Goal: Task Accomplishment & Management: Manage account settings

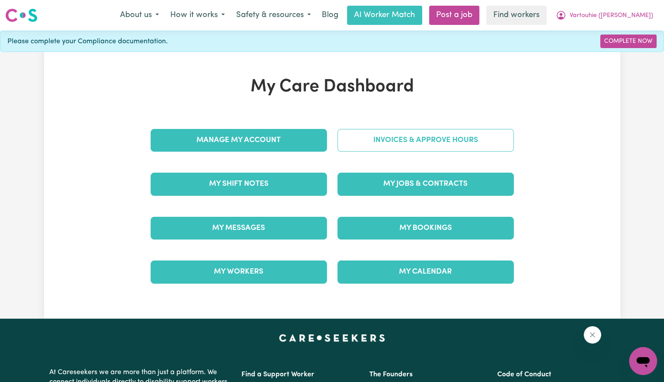
click at [404, 135] on link "Invoices & Approve Hours" at bounding box center [426, 140] width 176 height 23
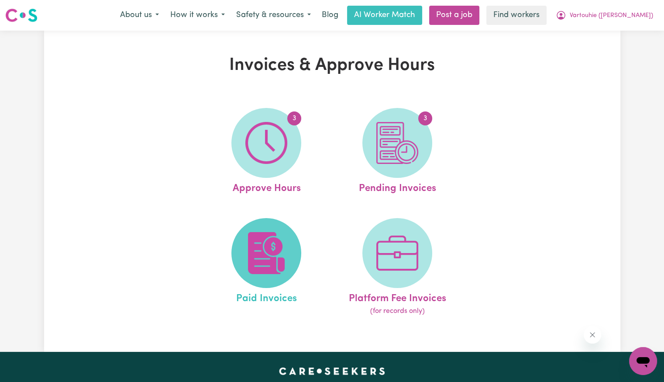
click at [265, 252] on img at bounding box center [266, 253] width 42 height 42
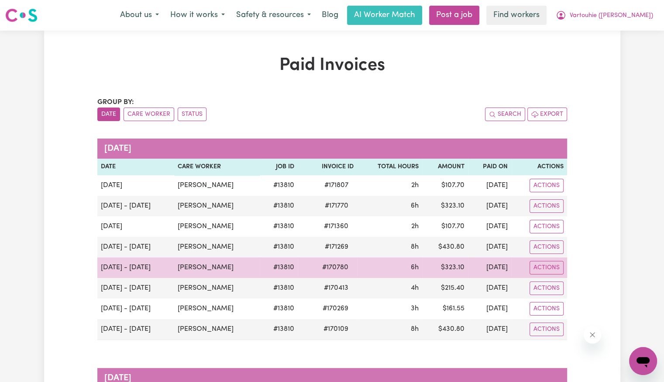
drag, startPoint x: 304, startPoint y: 258, endPoint x: 325, endPoint y: 262, distance: 21.2
click at [319, 262] on tr "[DATE] - [DATE] [PERSON_NAME] # 13810 # 170780 6h $ 323.10 [DATE] Actions" at bounding box center [332, 267] width 470 height 21
click at [337, 264] on span "# 170780" at bounding box center [335, 267] width 37 height 10
click at [336, 264] on span "# 170780" at bounding box center [335, 267] width 37 height 10
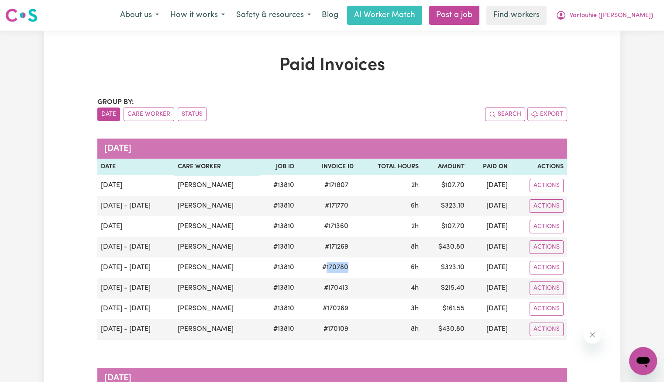
copy span "170780"
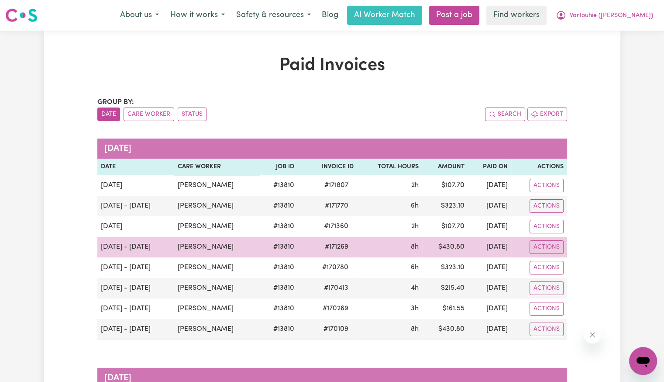
click at [343, 245] on span "# 171269" at bounding box center [337, 246] width 34 height 10
click at [342, 245] on span "# 171269" at bounding box center [337, 246] width 34 height 10
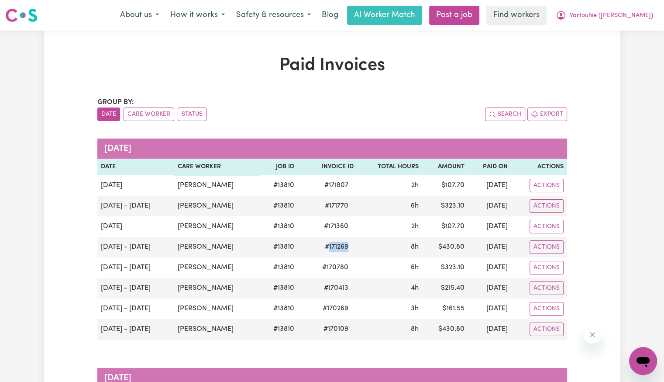
copy span "171269"
click at [623, 20] on span "Vartouhie ([PERSON_NAME])" at bounding box center [611, 16] width 83 height 10
click at [613, 51] on link "Logout" at bounding box center [623, 50] width 69 height 17
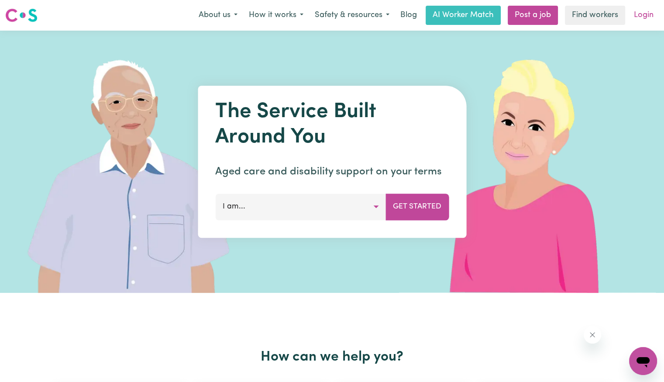
click at [637, 17] on link "Login" at bounding box center [644, 15] width 30 height 19
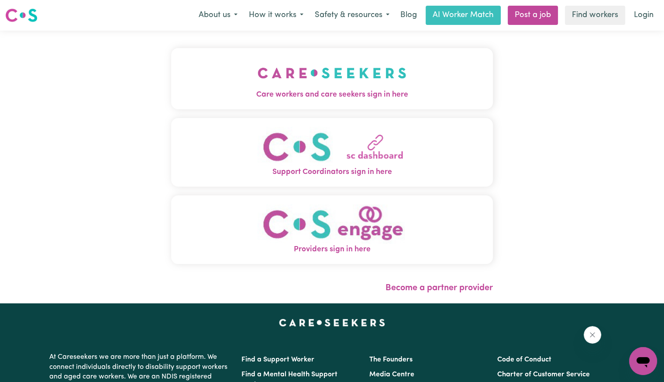
click at [308, 91] on span "Care workers and care seekers sign in here" at bounding box center [332, 94] width 322 height 11
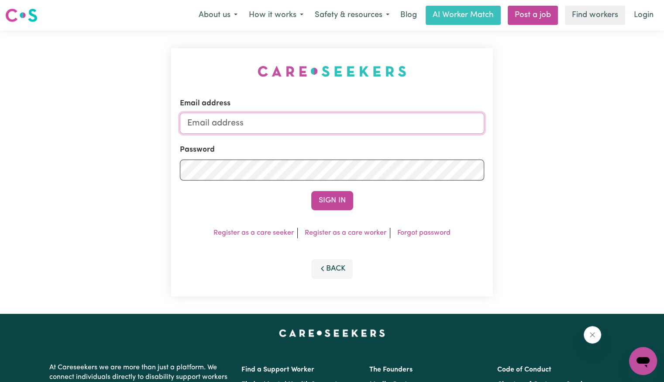
click at [249, 125] on input "Email address" at bounding box center [332, 123] width 304 height 21
drag, startPoint x: 234, startPoint y: 120, endPoint x: 521, endPoint y: 123, distance: 287.3
click at [548, 123] on div "Email address [EMAIL_ADDRESS][DOMAIN_NAME] Password Sign In Register as a care …" at bounding box center [332, 172] width 664 height 283
drag, startPoint x: 284, startPoint y: 121, endPoint x: 234, endPoint y: 119, distance: 49.8
click at [234, 119] on input "[EMAIL_ADDRESS][DOMAIN_NAME]" at bounding box center [332, 123] width 304 height 21
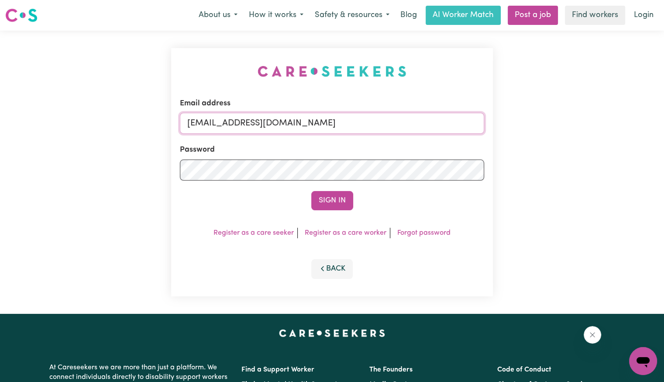
paste input "[PERSON_NAME]"
click at [262, 125] on input "superuser~[PERSON_NAME] [PERSON_NAME][EMAIL_ADDRESS][DOMAIN_NAME]" at bounding box center [332, 123] width 304 height 21
type input "[EMAIL_ADDRESS][DOMAIN_NAME]"
click at [311, 191] on button "Sign In" at bounding box center [332, 200] width 42 height 19
